Goal: Communication & Community: Answer question/provide support

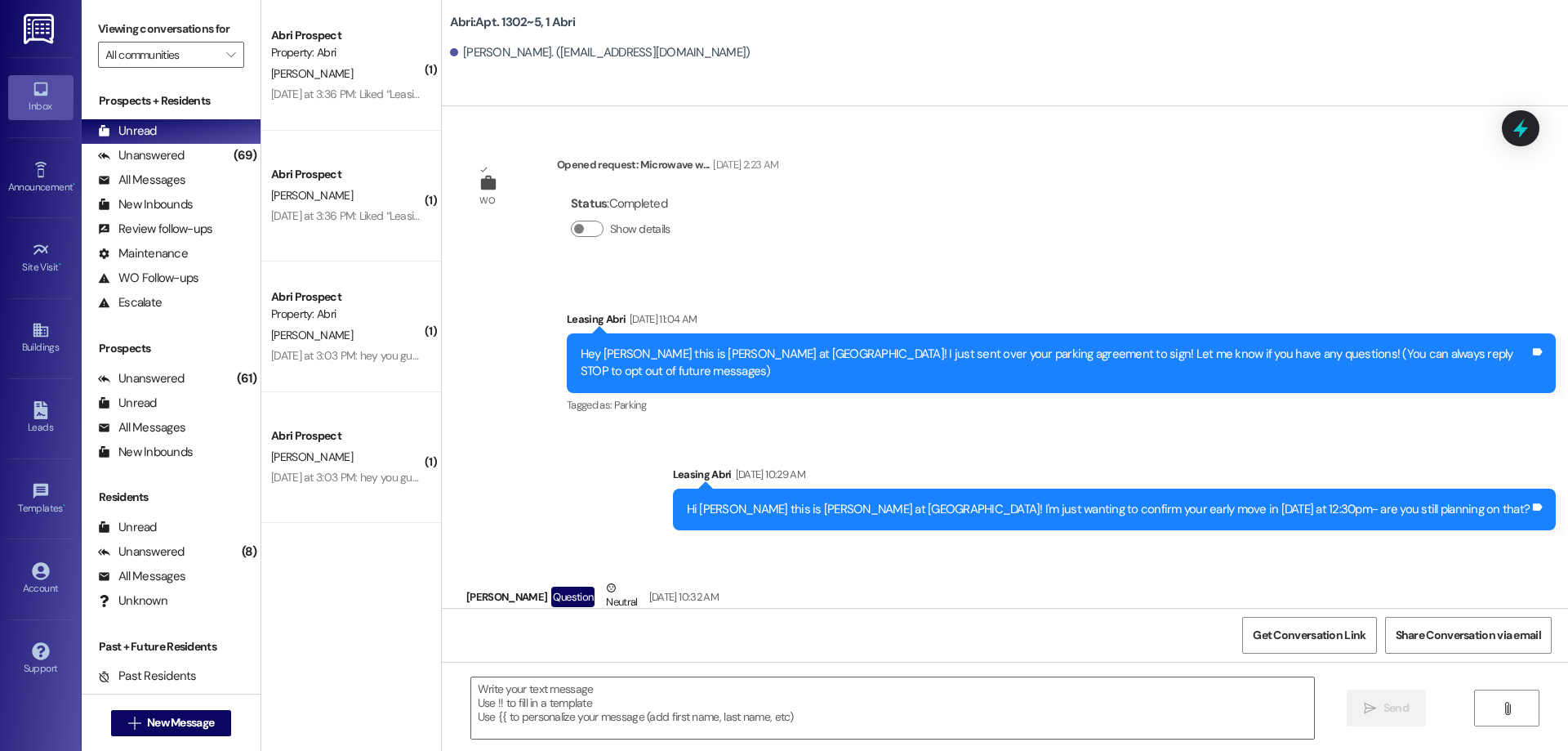
scroll to position [23935, 0]
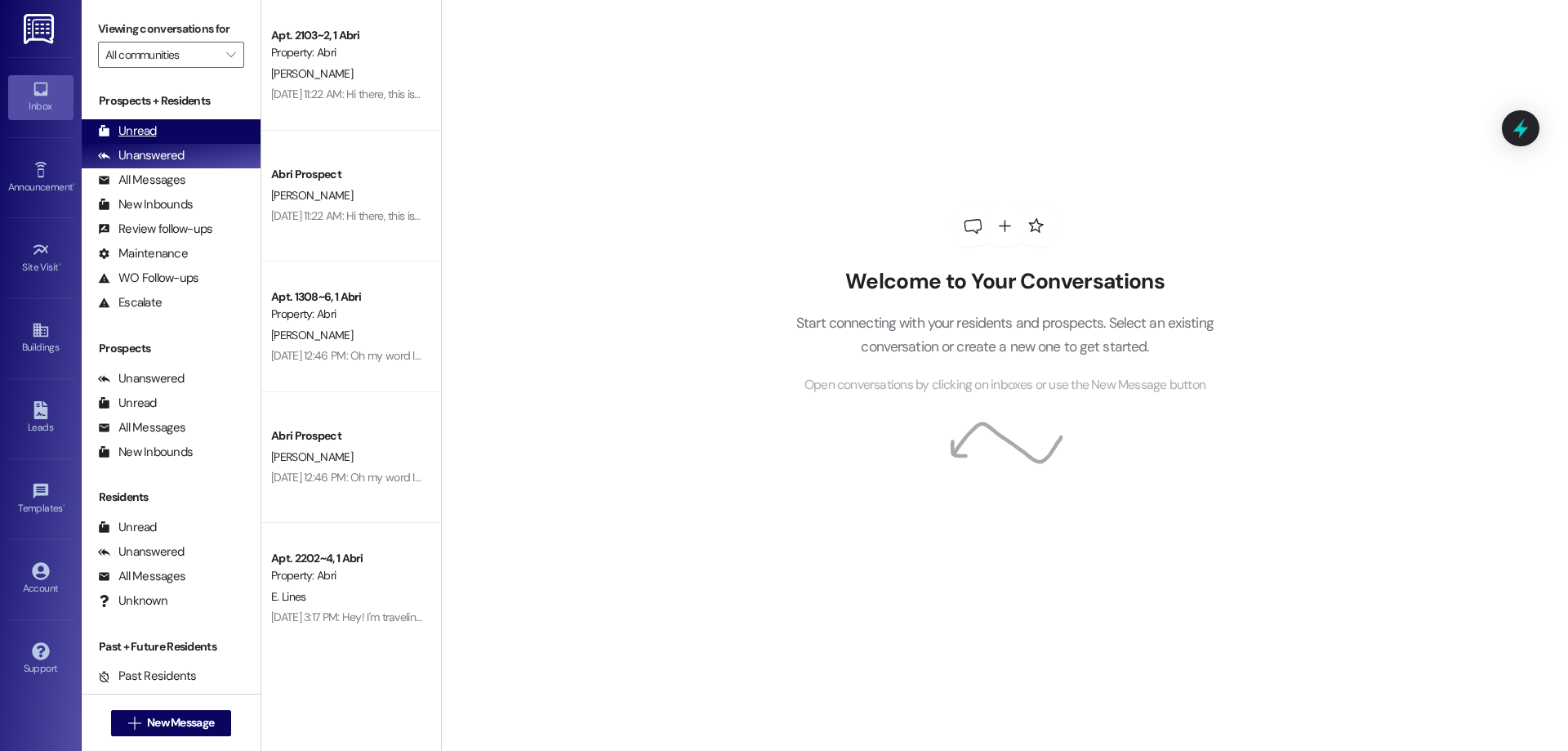
click at [146, 127] on div "Unread" at bounding box center [127, 131] width 59 height 17
click at [124, 132] on div "Unread" at bounding box center [127, 131] width 59 height 17
